Goal: Transaction & Acquisition: Purchase product/service

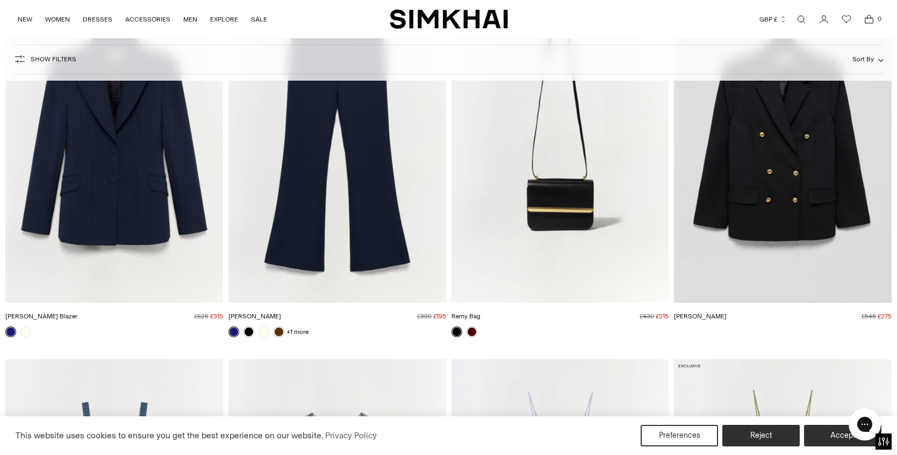
scroll to position [1659, 0]
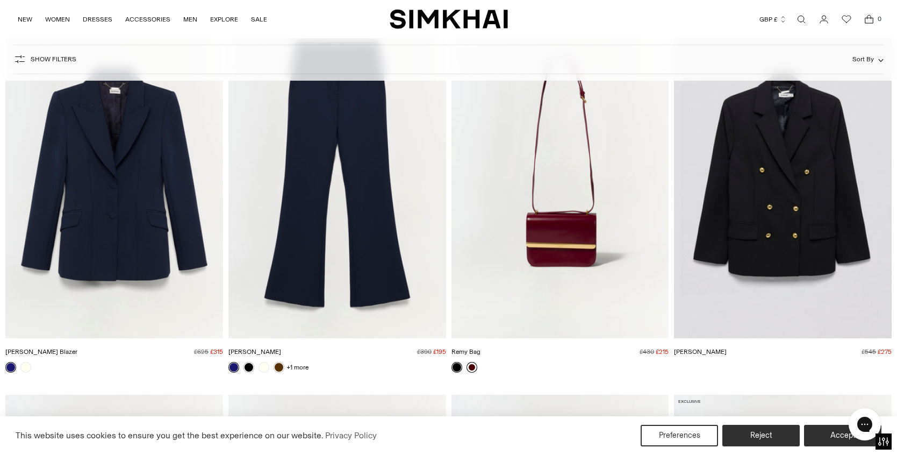
click at [474, 369] on link at bounding box center [472, 367] width 11 height 11
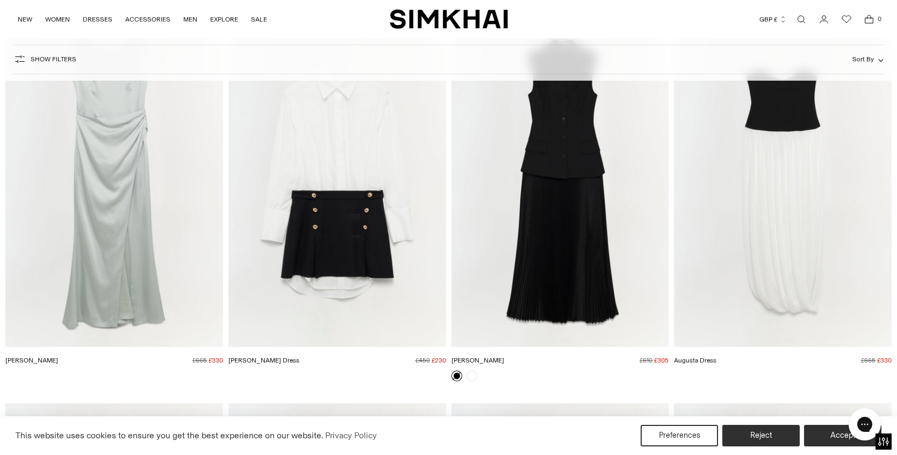
scroll to position [11202, 0]
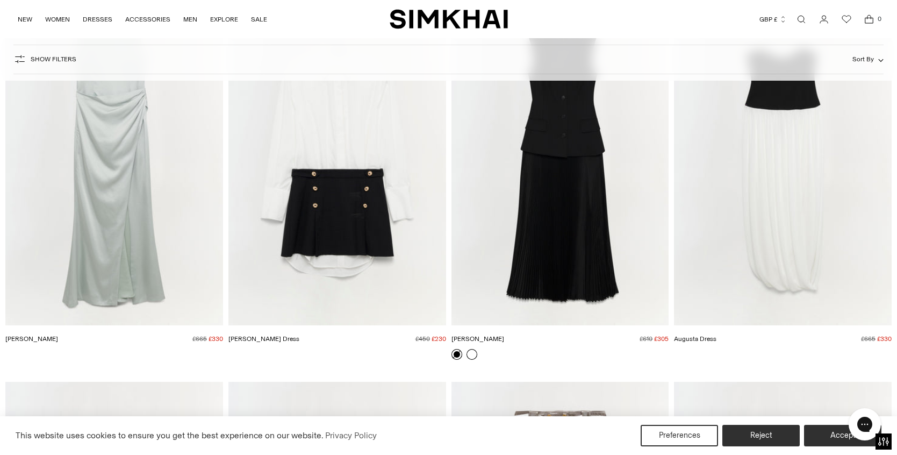
click at [474, 355] on link at bounding box center [472, 354] width 11 height 11
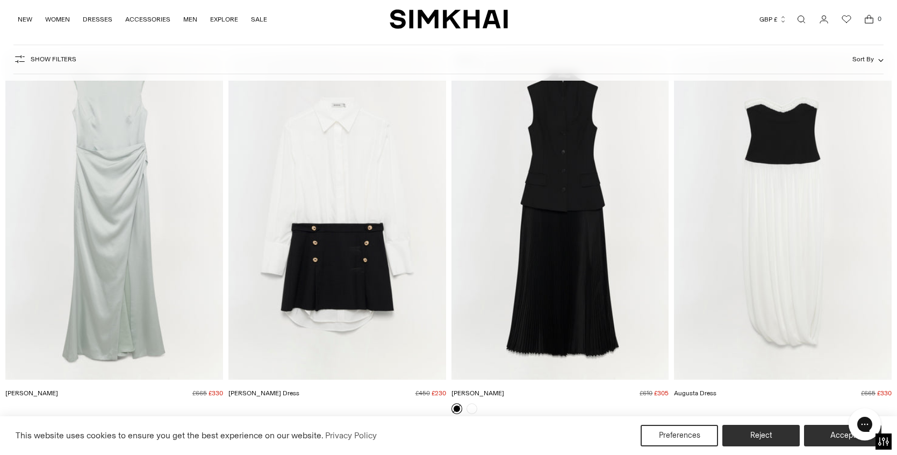
scroll to position [11130, 0]
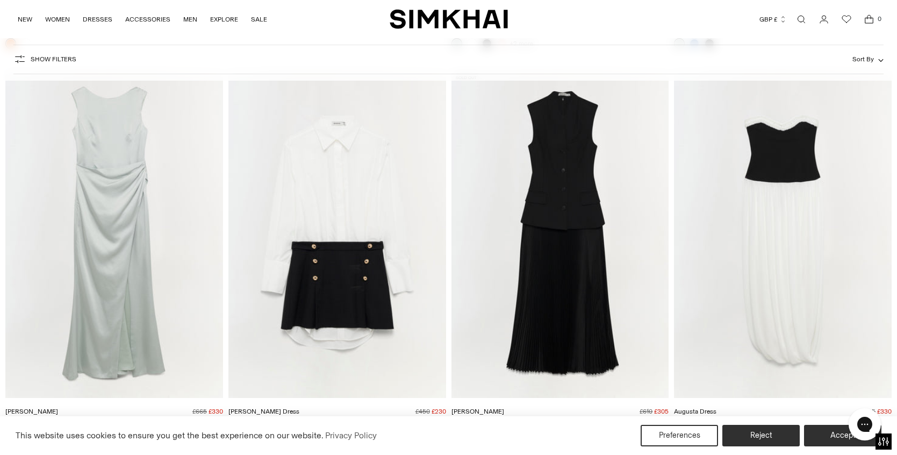
click at [65, 59] on span "Show Filters" at bounding box center [54, 59] width 46 height 8
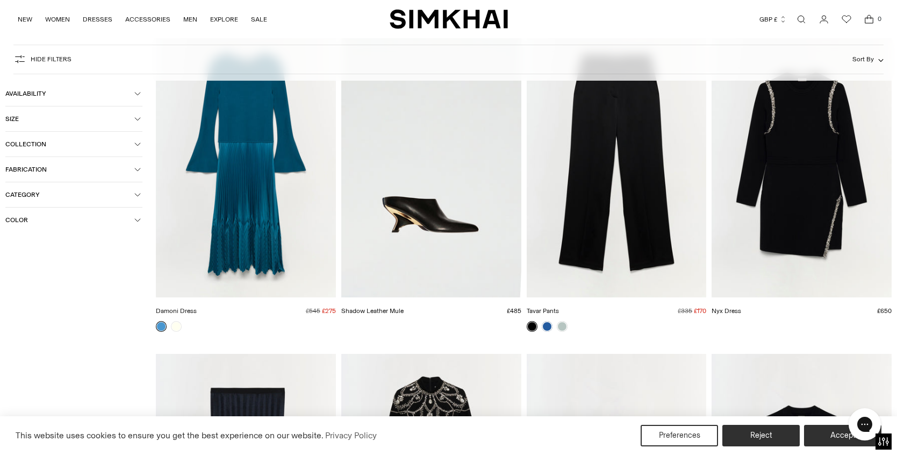
scroll to position [11708, 0]
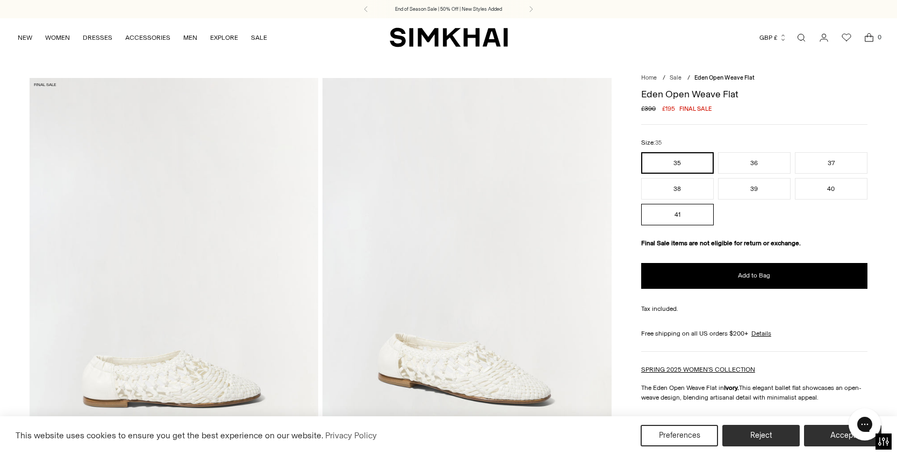
click at [679, 216] on button "41" at bounding box center [678, 215] width 73 height 22
click at [673, 214] on button "41" at bounding box center [678, 215] width 73 height 22
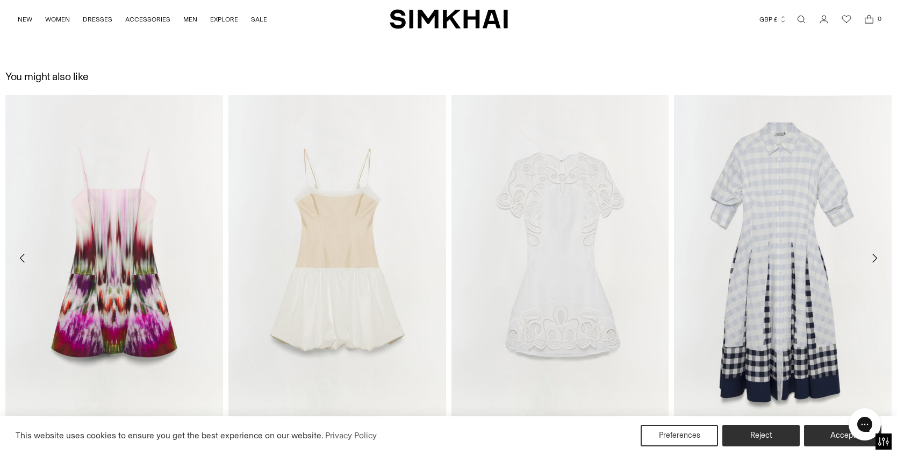
scroll to position [1355, 0]
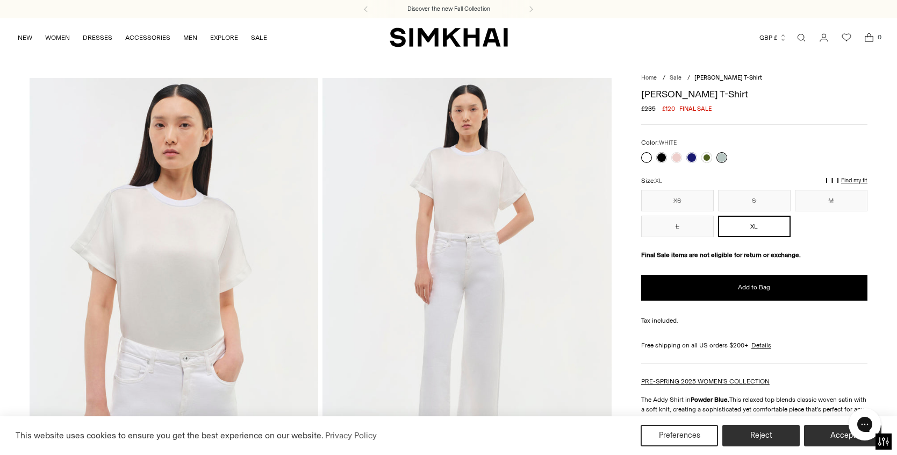
click at [649, 158] on link at bounding box center [647, 157] width 11 height 11
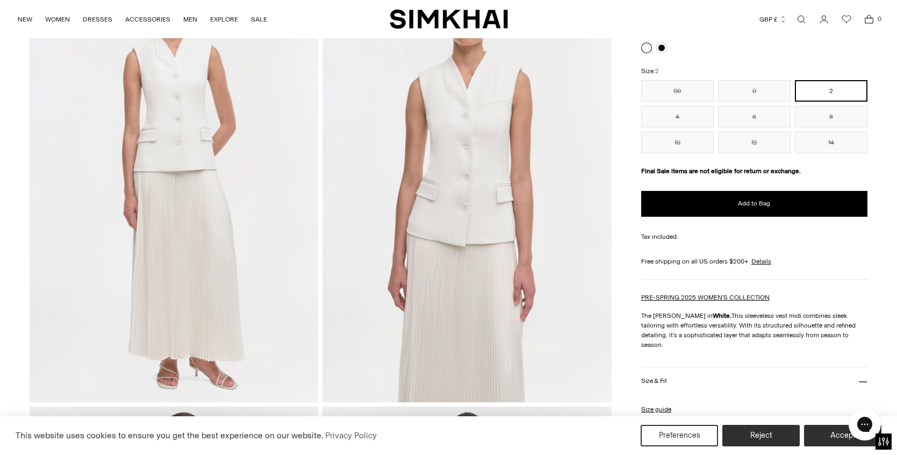
scroll to position [111, 0]
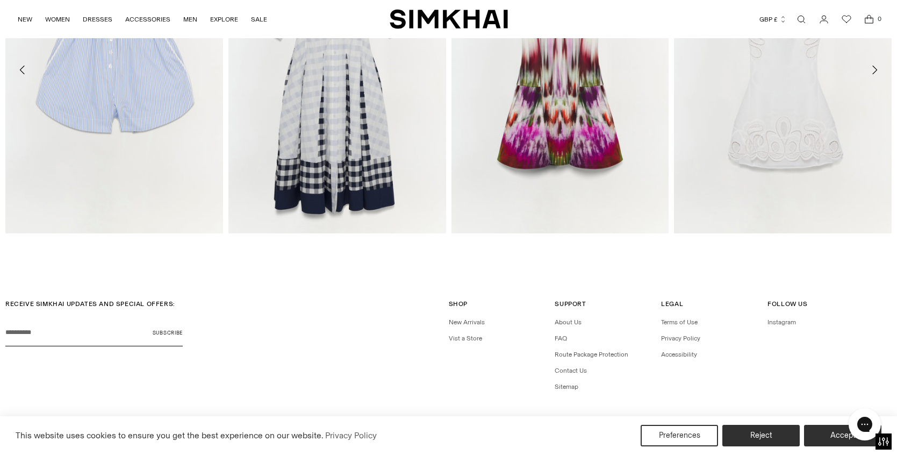
scroll to position [1964, 0]
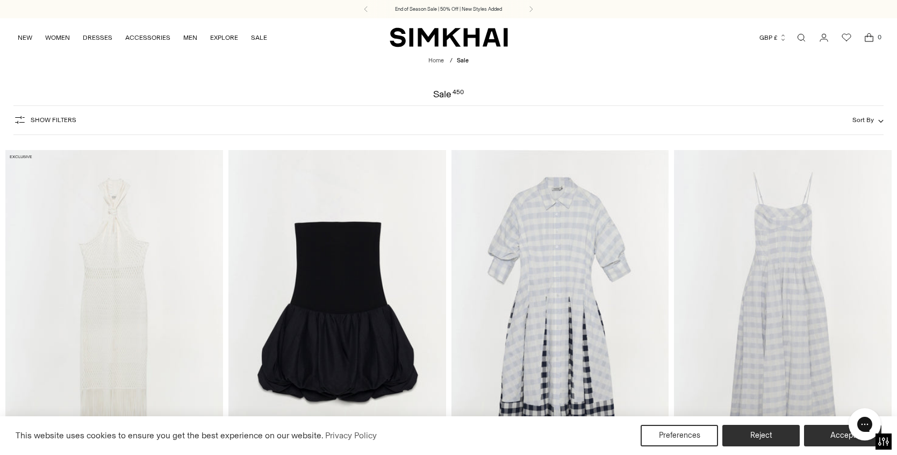
click at [54, 124] on span "Show Filters" at bounding box center [54, 120] width 46 height 8
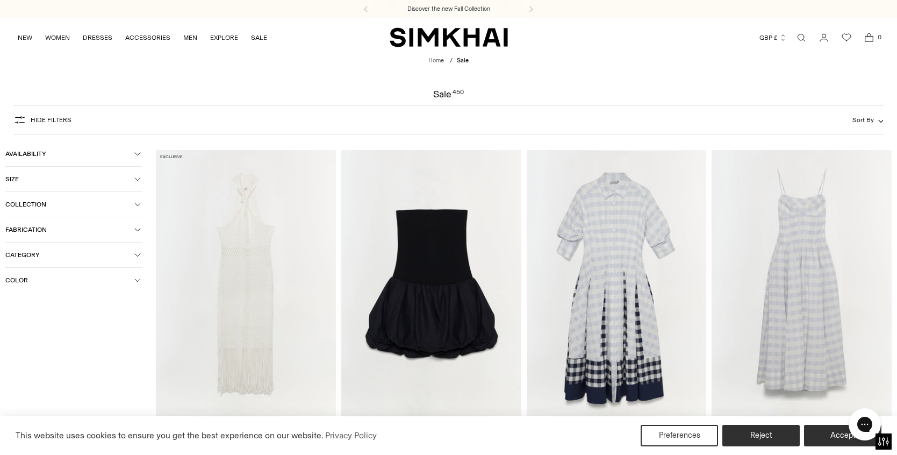
click at [102, 181] on span "Size" at bounding box center [69, 179] width 129 height 8
click at [51, 179] on span "Size" at bounding box center [69, 179] width 129 height 8
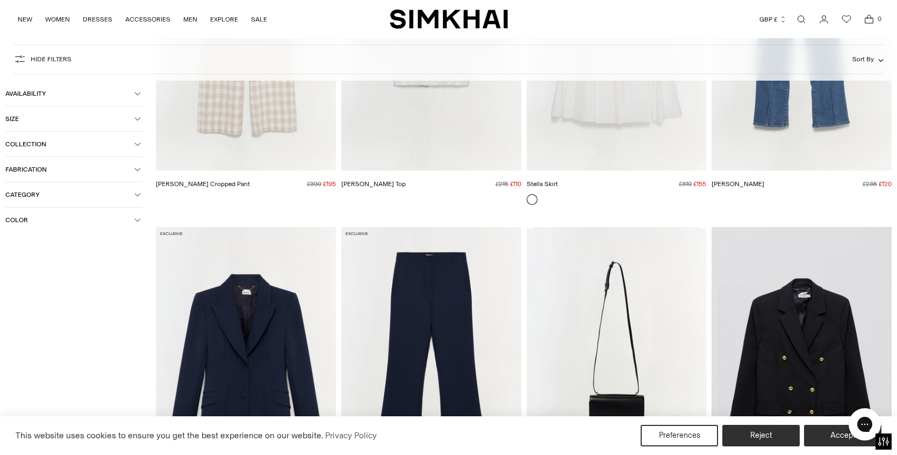
scroll to position [1221, 0]
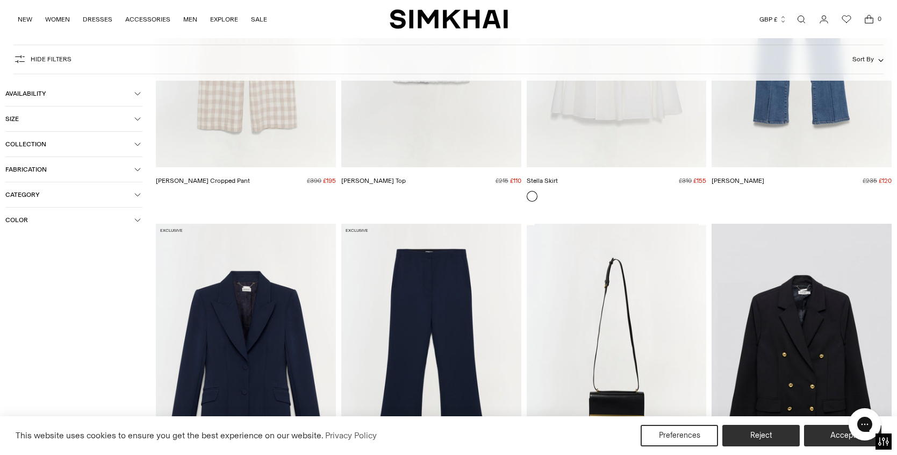
click at [107, 110] on button "Size" at bounding box center [73, 118] width 137 height 25
click at [115, 113] on button "Size" at bounding box center [73, 118] width 137 height 25
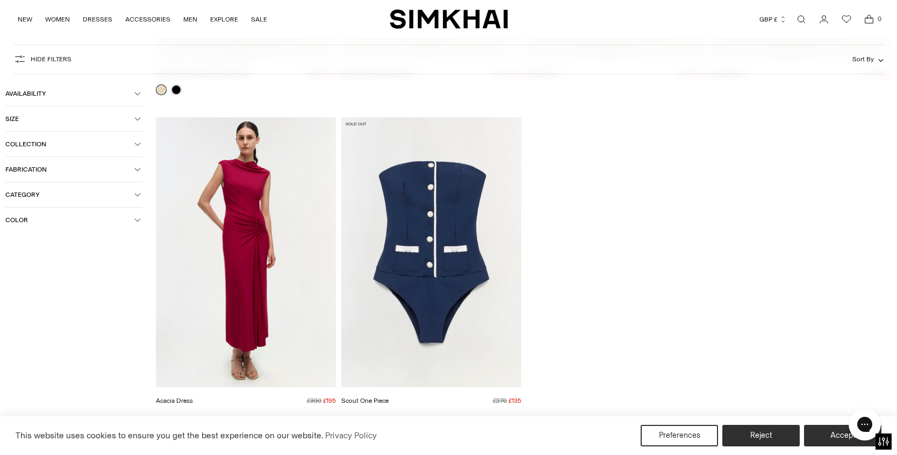
scroll to position [36286, 0]
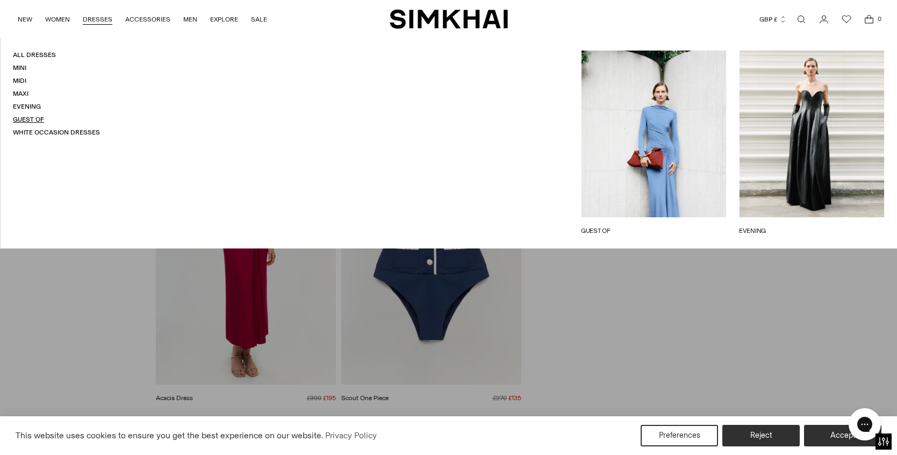
click at [32, 122] on link "Guest Of" at bounding box center [28, 120] width 31 height 8
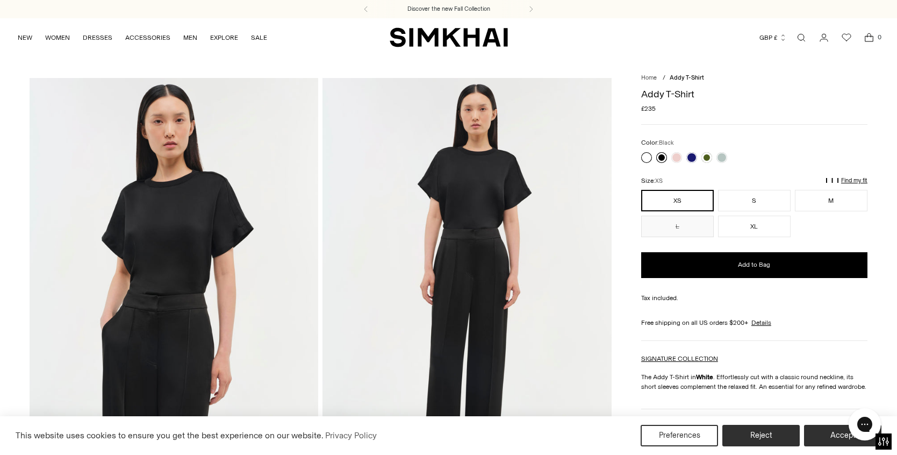
click at [662, 157] on link at bounding box center [662, 157] width 11 height 11
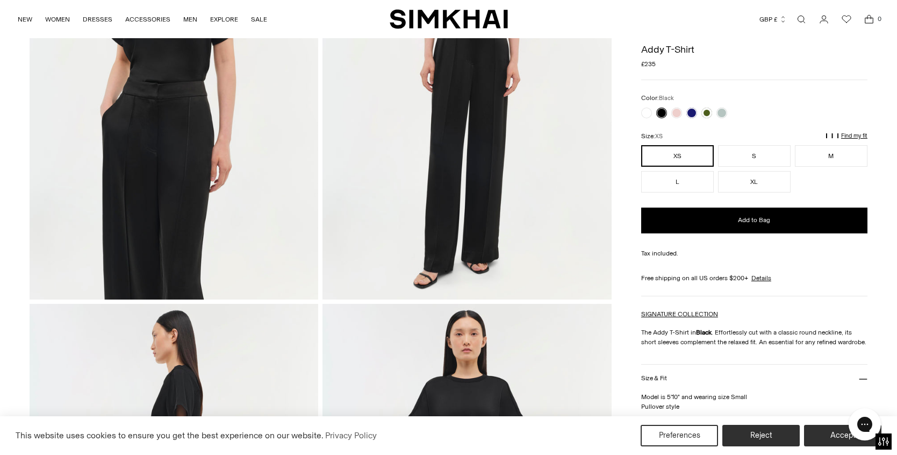
scroll to position [198, 0]
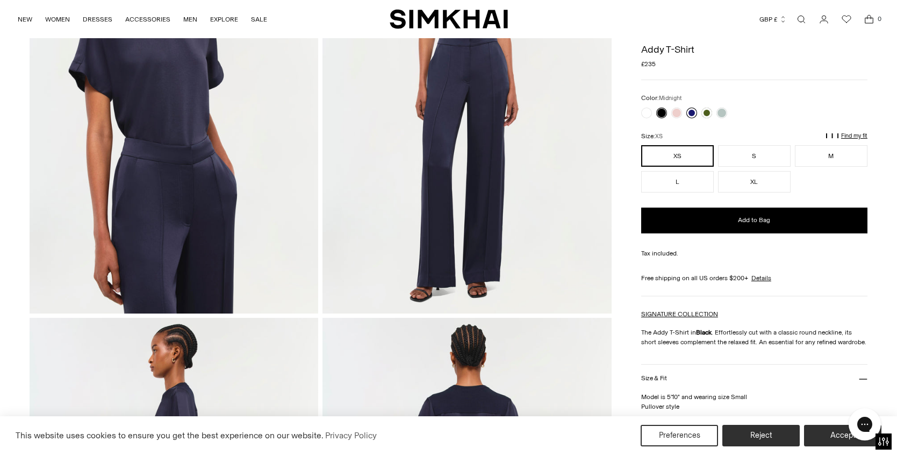
click at [691, 112] on link at bounding box center [692, 113] width 11 height 11
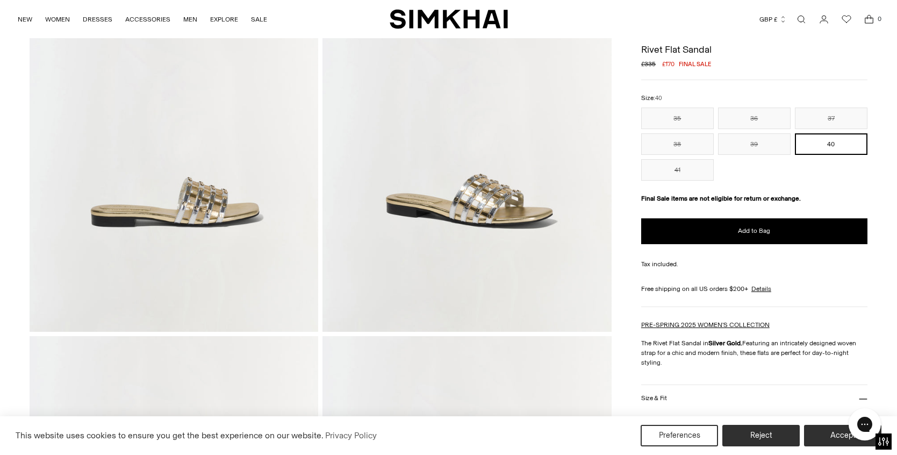
scroll to position [180, 0]
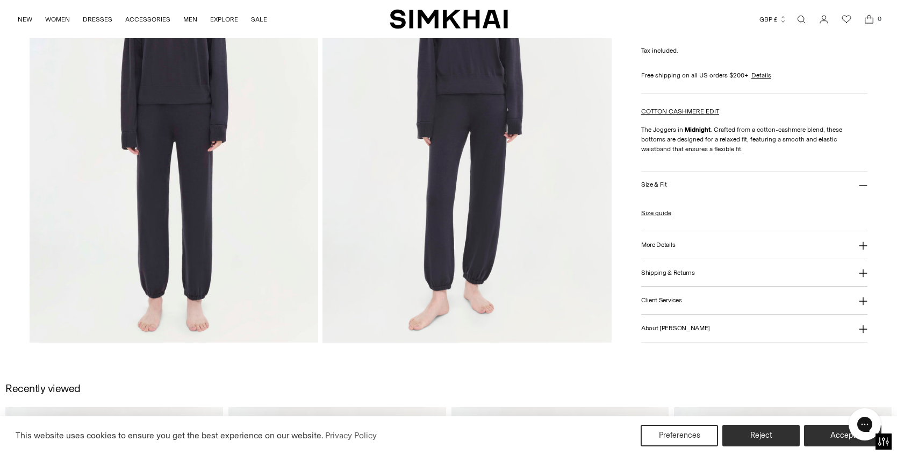
scroll to position [653, 0]
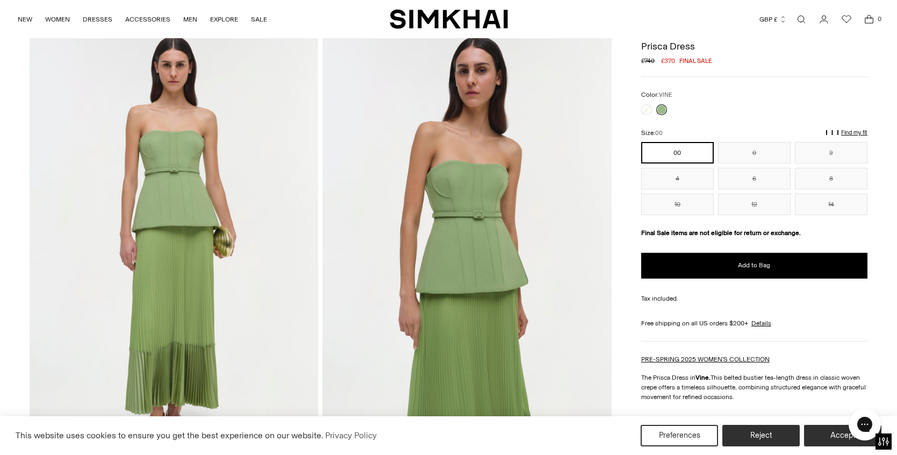
scroll to position [50, 0]
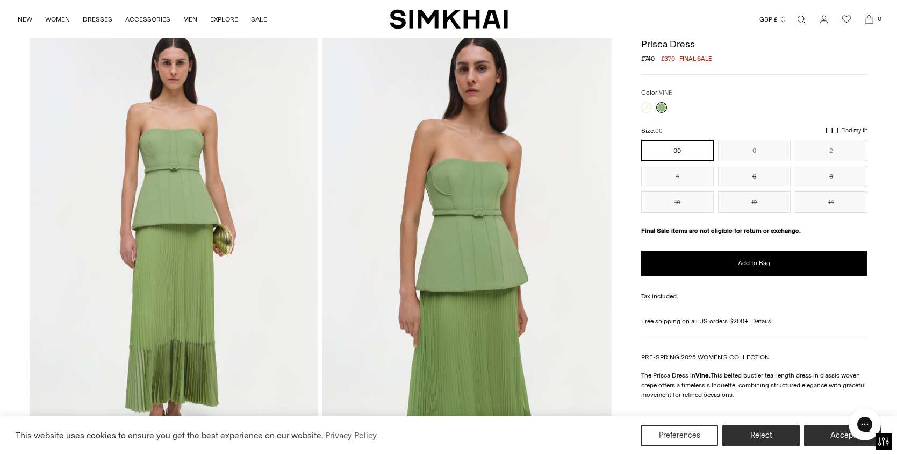
click at [703, 129] on p "Find my fit" at bounding box center [697, 135] width 12 height 19
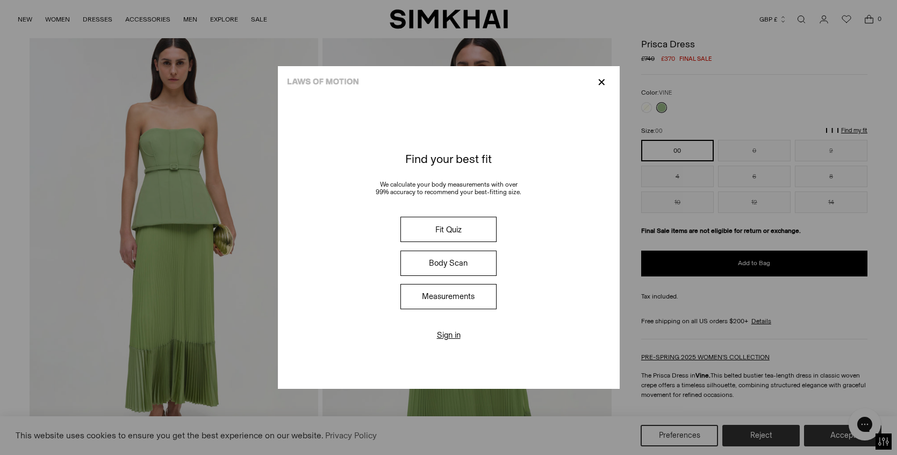
click at [601, 83] on p "✕" at bounding box center [602, 82] width 15 height 18
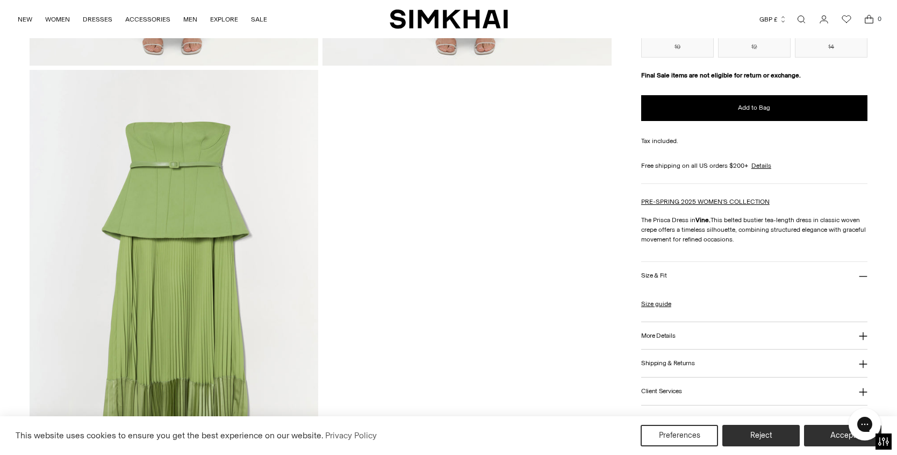
scroll to position [1325, 0]
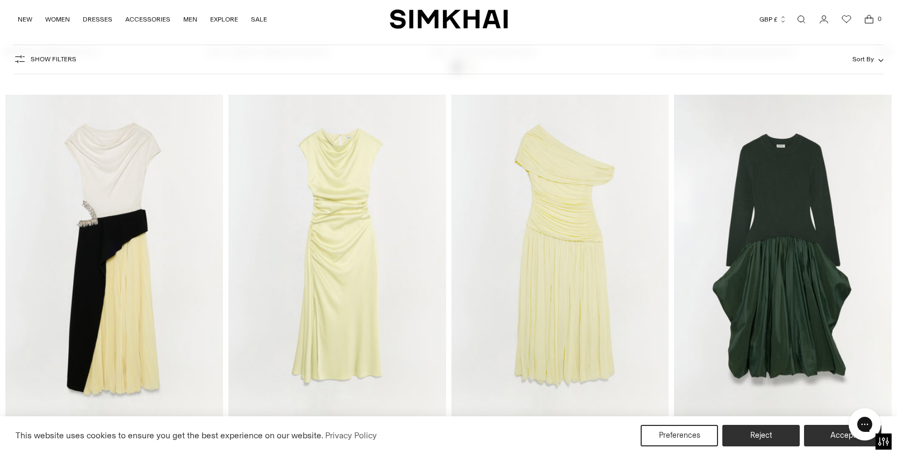
scroll to position [4632, 0]
